Goal: Information Seeking & Learning: Check status

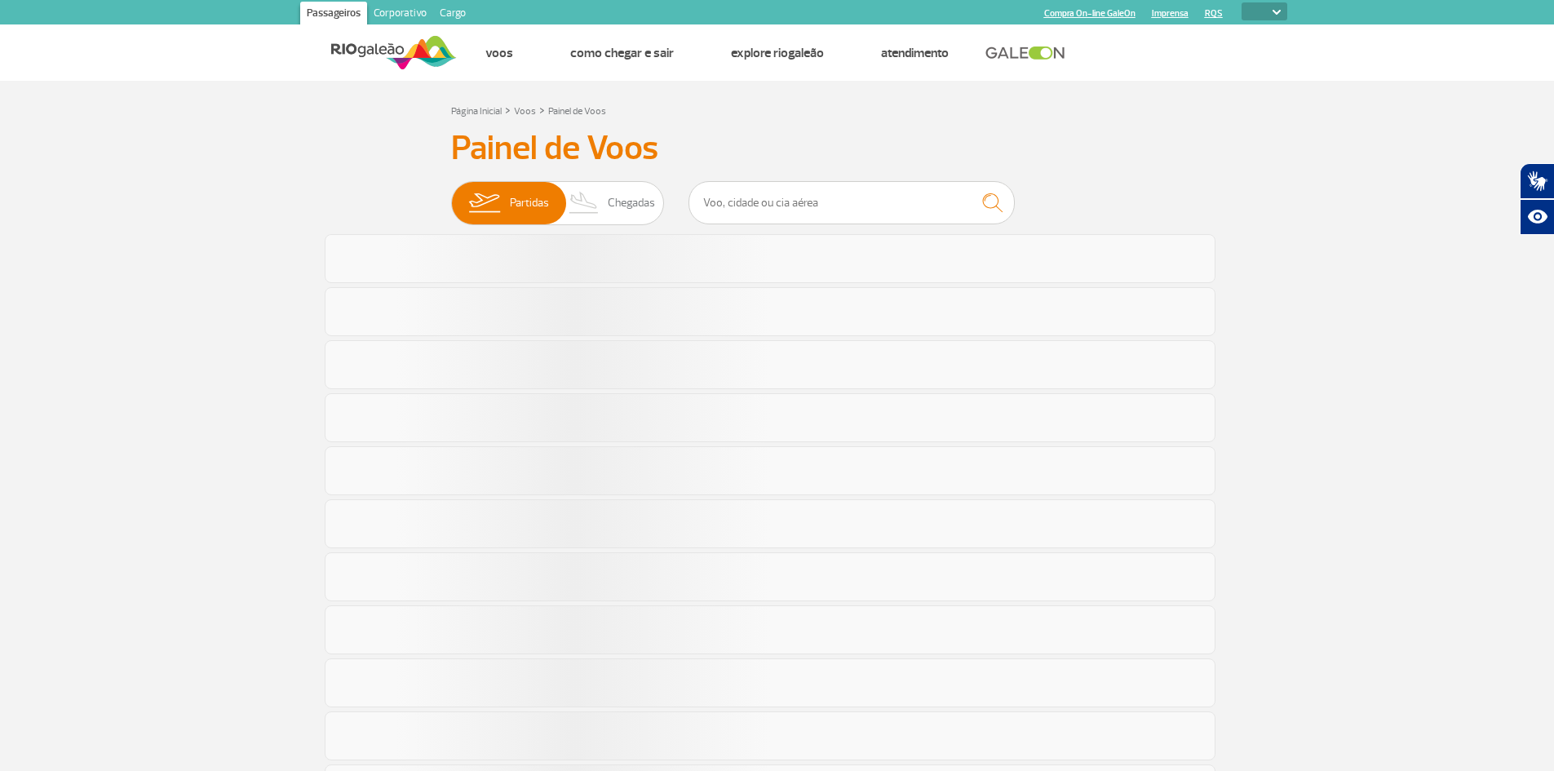
select select
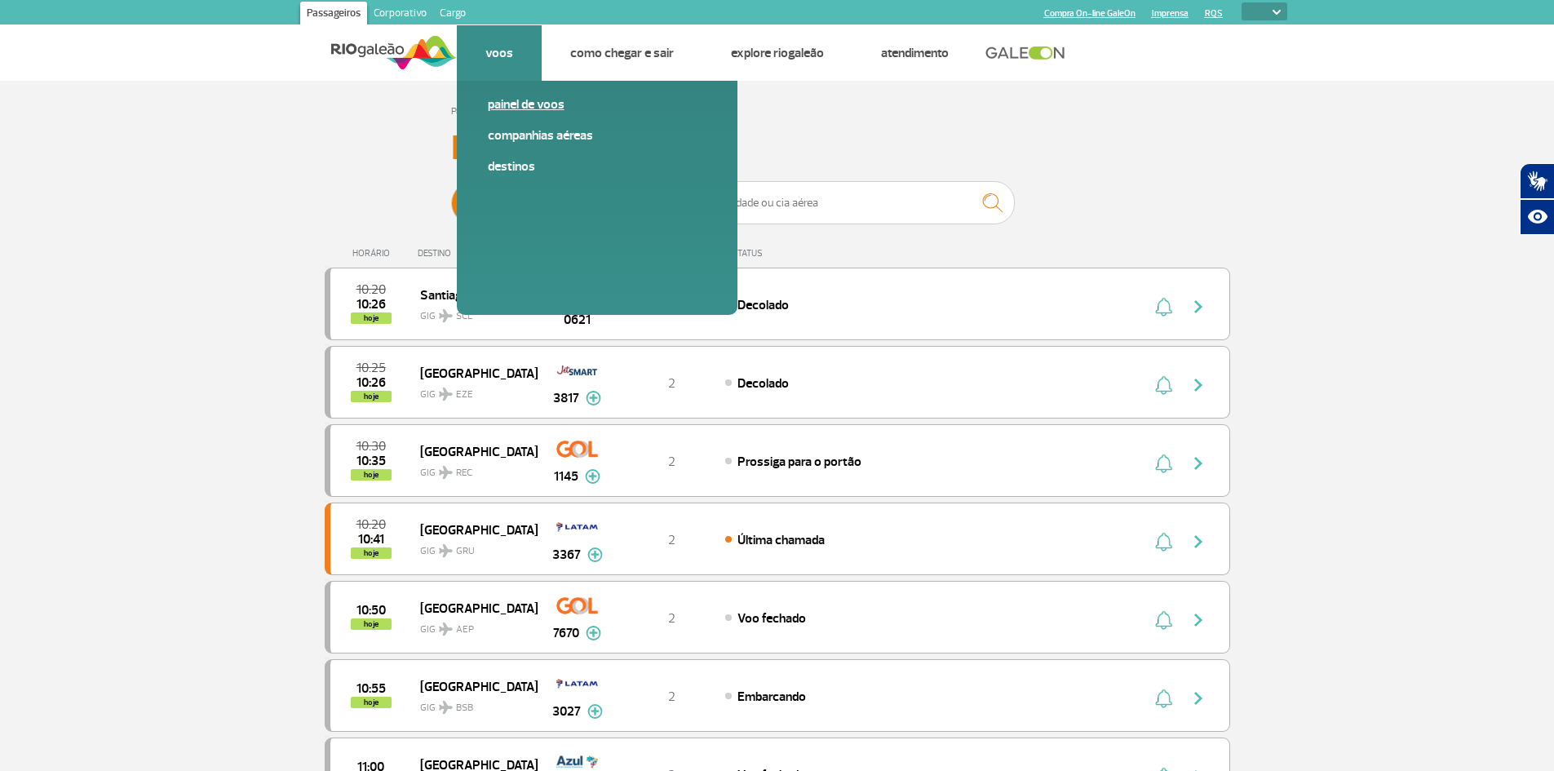
click at [515, 108] on link "Painel de voos" at bounding box center [597, 104] width 219 height 18
click at [543, 131] on link "Companhias Aéreas" at bounding box center [597, 135] width 219 height 18
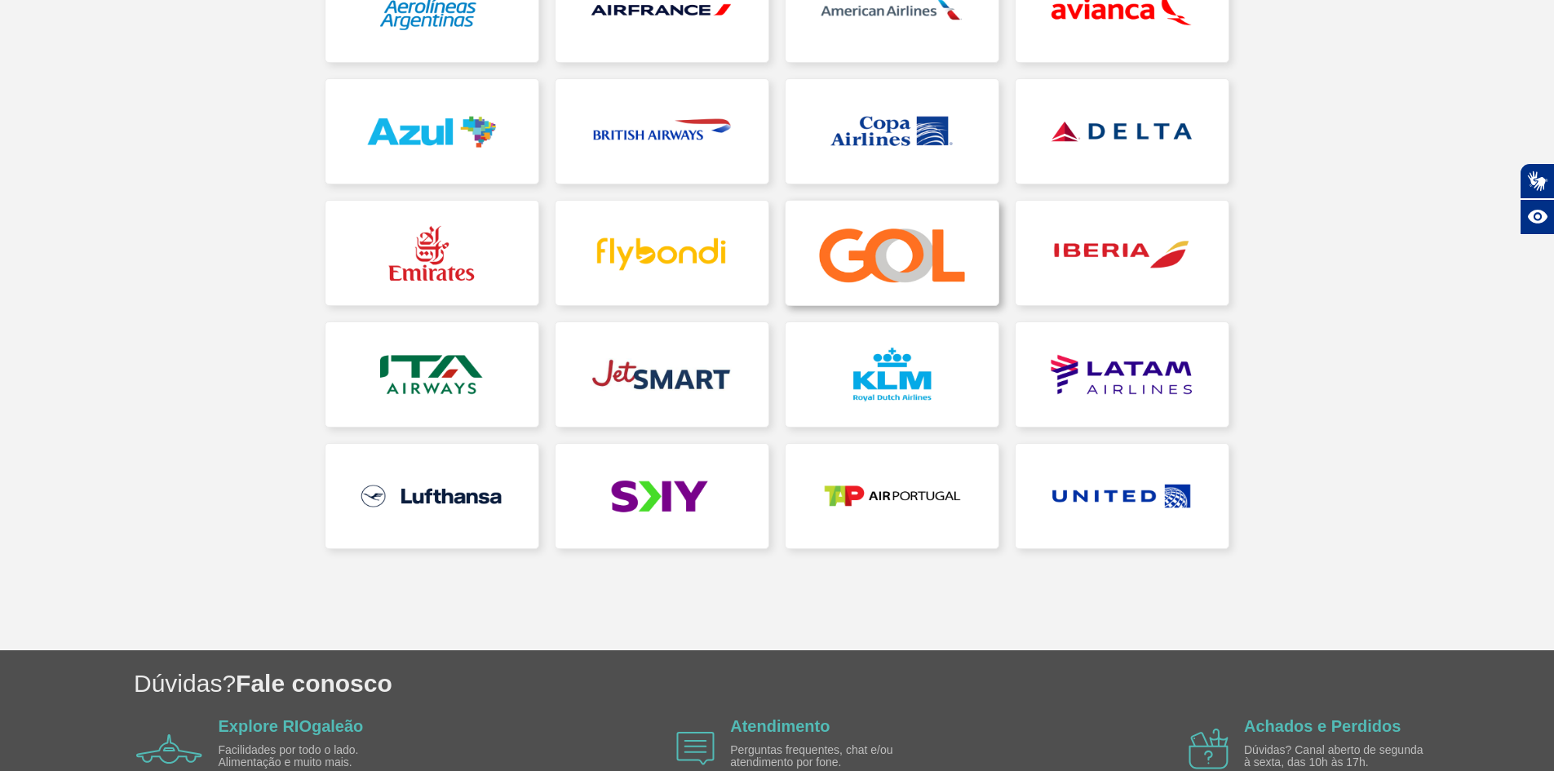
scroll to position [326, 0]
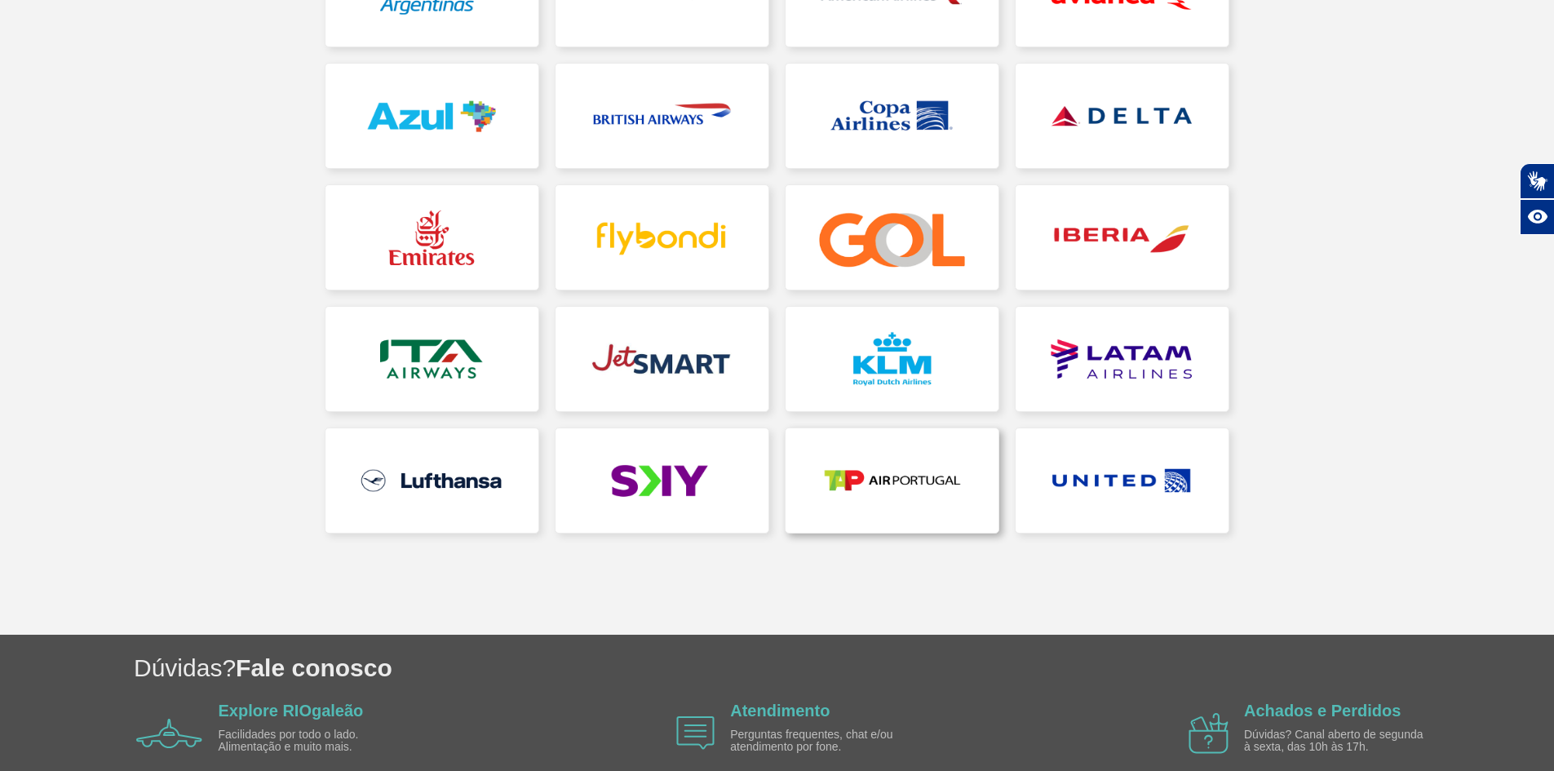
click at [927, 490] on link at bounding box center [892, 480] width 213 height 104
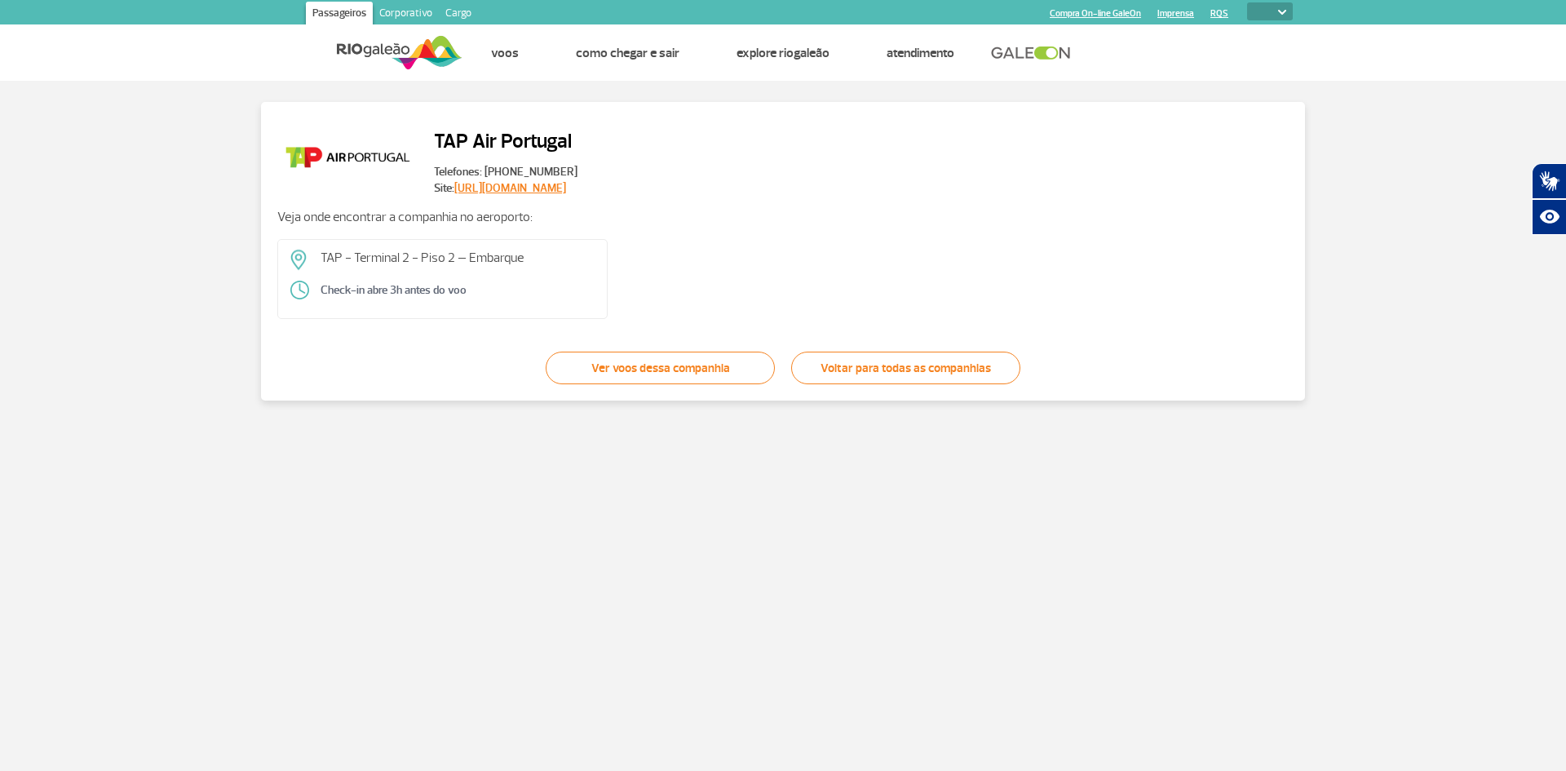
click at [661, 361] on link "Ver voos dessa companhia" at bounding box center [660, 368] width 229 height 33
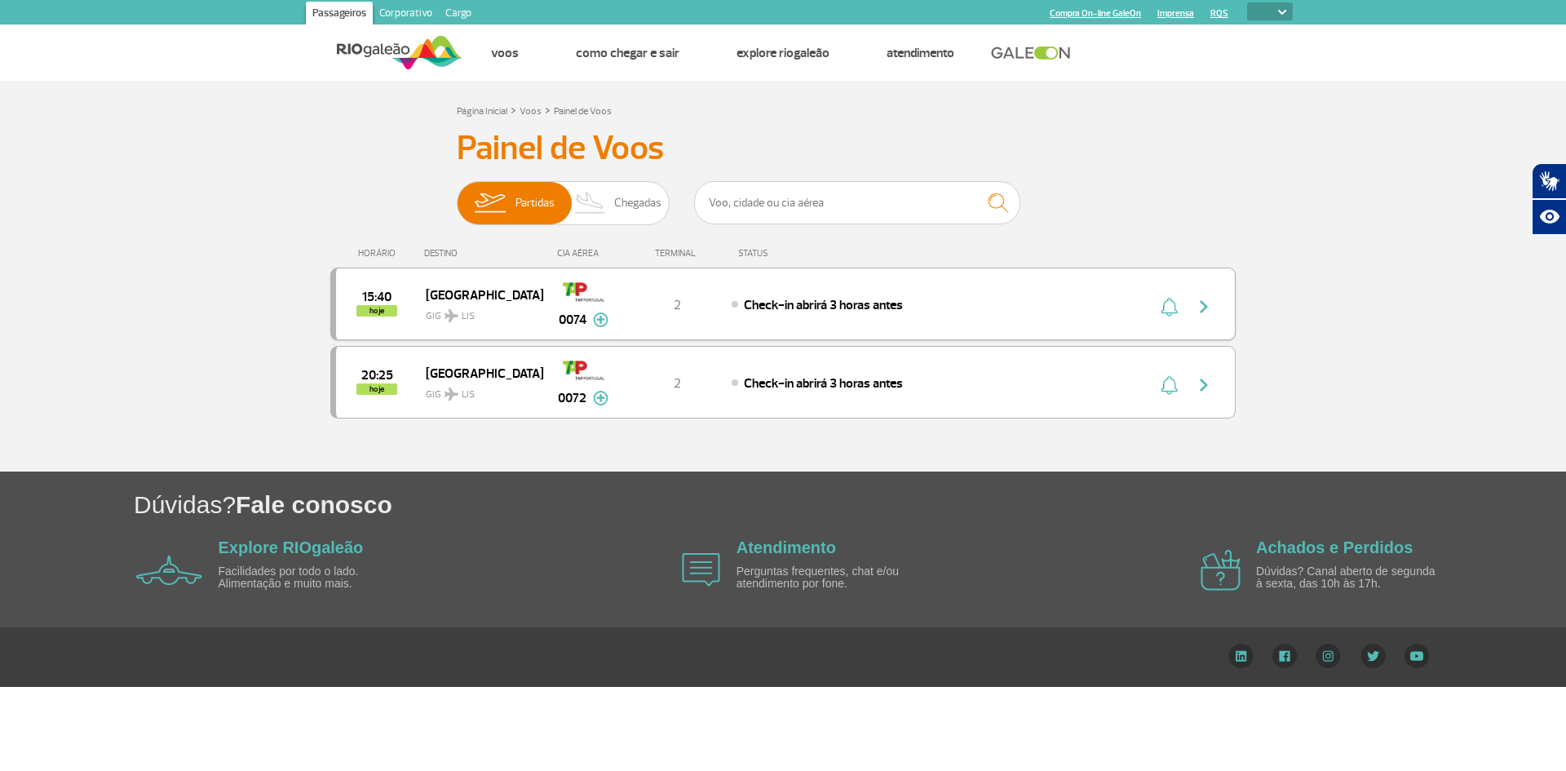
click at [1211, 308] on img "button" at bounding box center [1204, 307] width 20 height 20
